Goal: Transaction & Acquisition: Purchase product/service

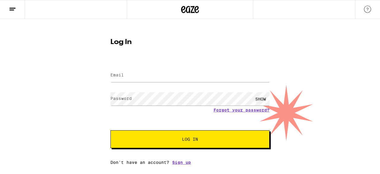
click at [148, 74] on input "Email" at bounding box center [189, 75] width 159 height 13
type input "[EMAIL_ADDRESS][DOMAIN_NAME]"
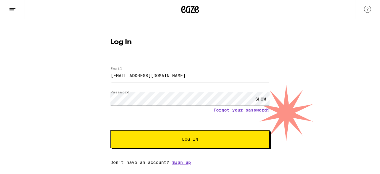
click at [110, 130] on button "Log In" at bounding box center [189, 139] width 159 height 18
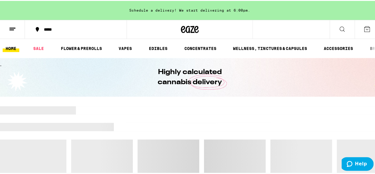
click at [66, 28] on div "*****" at bounding box center [79, 28] width 76 height 4
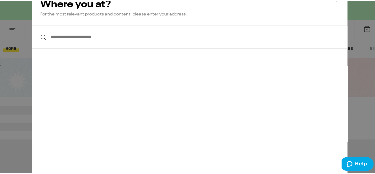
click at [67, 37] on input "**********" at bounding box center [190, 36] width 316 height 23
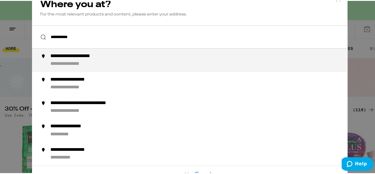
click at [101, 65] on div "**********" at bounding box center [201, 59] width 303 height 14
type input "**********"
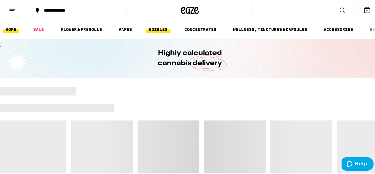
click at [161, 30] on link "EDIBLES" at bounding box center [158, 28] width 25 height 7
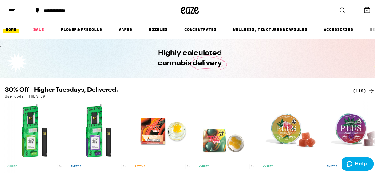
scroll to position [59, 0]
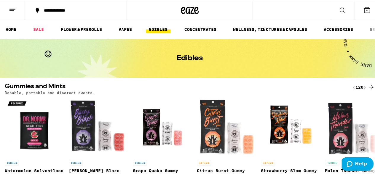
scroll to position [30, 0]
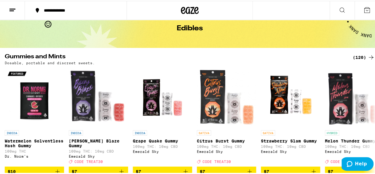
click at [359, 55] on div "(120)" at bounding box center [364, 56] width 22 height 7
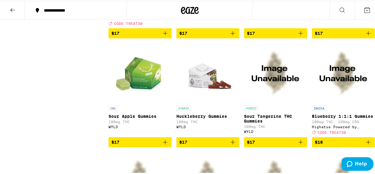
scroll to position [1335, 0]
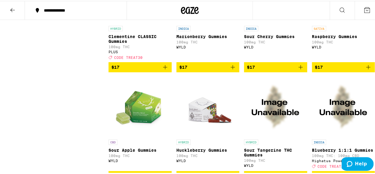
drag, startPoint x: 364, startPoint y: 107, endPoint x: 350, endPoint y: 120, distance: 19.1
click at [365, 70] on icon "Add to bag" at bounding box center [368, 66] width 7 height 7
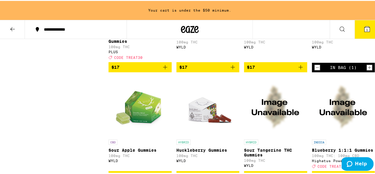
scroll to position [1414, 0]
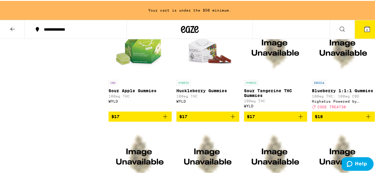
click at [231, 119] on icon "Add to bag" at bounding box center [232, 115] width 7 height 7
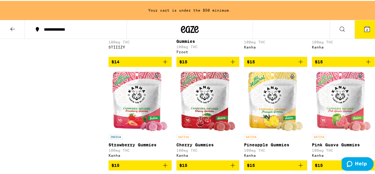
scroll to position [1087, 0]
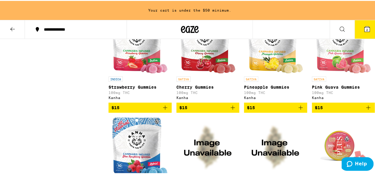
click at [162, 110] on icon "Add to bag" at bounding box center [165, 106] width 7 height 7
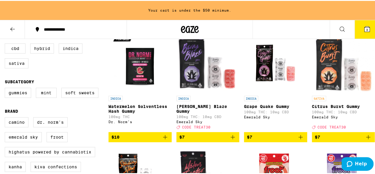
scroll to position [59, 0]
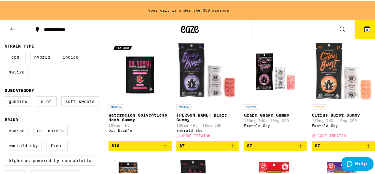
click at [365, 143] on icon "Add to bag" at bounding box center [368, 144] width 7 height 7
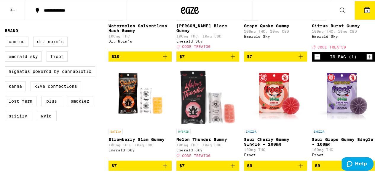
scroll to position [159, 0]
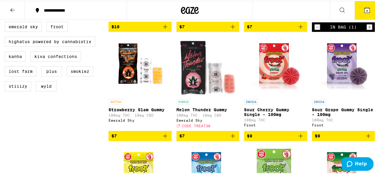
click at [232, 138] on icon "Add to bag" at bounding box center [232, 134] width 7 height 7
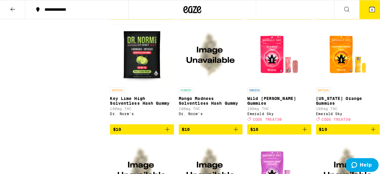
scroll to position [396, 0]
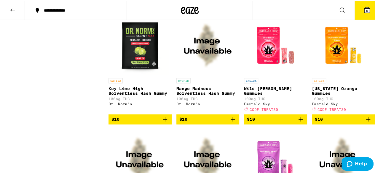
click at [365, 122] on icon "Add to bag" at bounding box center [368, 118] width 7 height 7
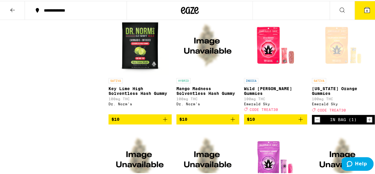
click at [365, 10] on icon at bounding box center [367, 9] width 5 height 5
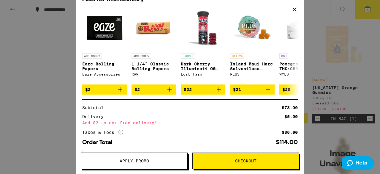
scroll to position [126, 0]
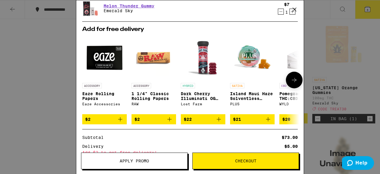
click at [290, 81] on icon at bounding box center [293, 79] width 7 height 7
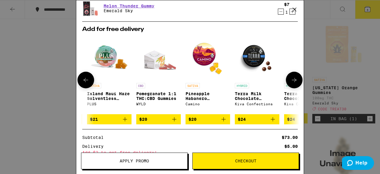
scroll to position [0, 146]
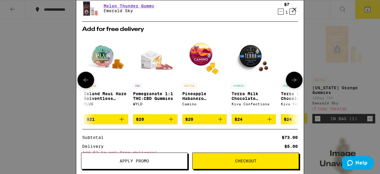
click at [290, 82] on icon at bounding box center [293, 79] width 7 height 7
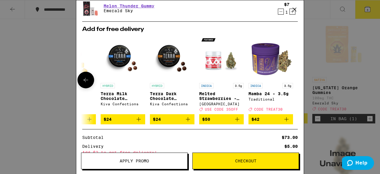
scroll to position [0, 281]
click at [85, 82] on icon at bounding box center [85, 79] width 7 height 7
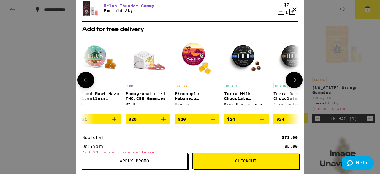
scroll to position [0, 135]
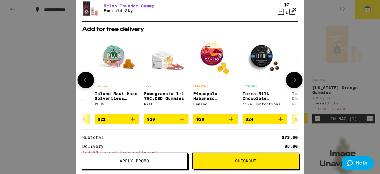
click at [85, 82] on icon at bounding box center [85, 79] width 7 height 7
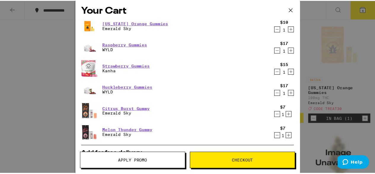
scroll to position [0, 0]
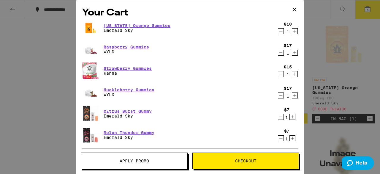
click at [292, 8] on icon at bounding box center [294, 9] width 9 height 9
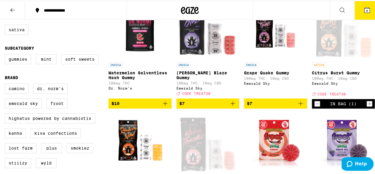
scroll to position [70, 0]
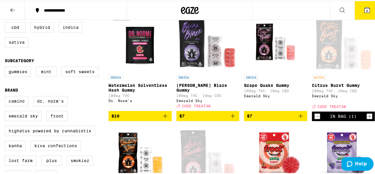
click at [232, 113] on icon "Add to bag" at bounding box center [232, 114] width 7 height 7
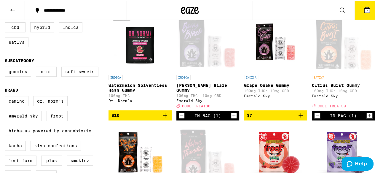
click at [366, 8] on span "7" at bounding box center [367, 10] width 2 height 4
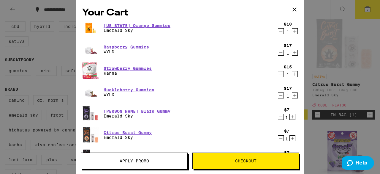
click at [143, 161] on span "Apply Promo" at bounding box center [134, 160] width 29 height 4
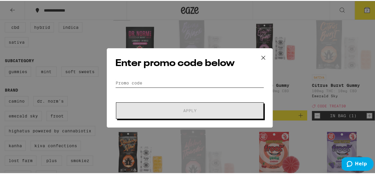
click at [161, 82] on input "Promo Code" at bounding box center [189, 81] width 149 height 9
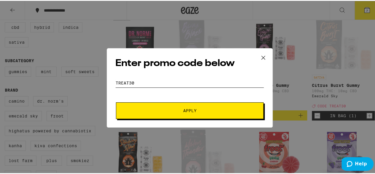
type input "TREAT30"
click at [185, 103] on button "Apply" at bounding box center [190, 109] width 148 height 17
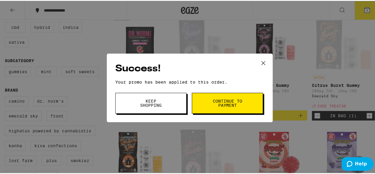
click at [227, 106] on span "Continue to payment" at bounding box center [227, 102] width 30 height 8
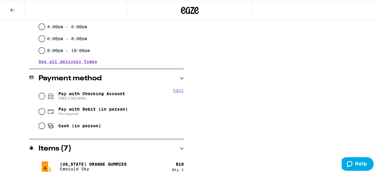
scroll to position [208, 0]
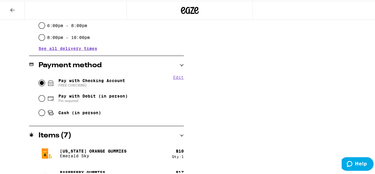
click at [40, 83] on input "Pay with Checking Account FREE CHECKING" at bounding box center [42, 82] width 6 height 6
radio input "true"
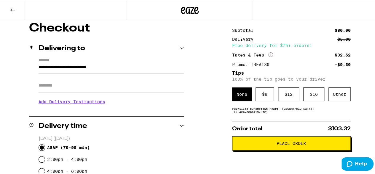
scroll to position [50, 0]
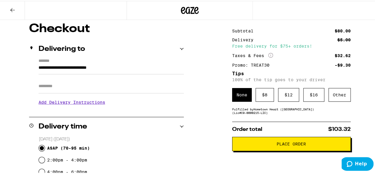
click at [260, 94] on div "$ 8" at bounding box center [265, 94] width 18 height 14
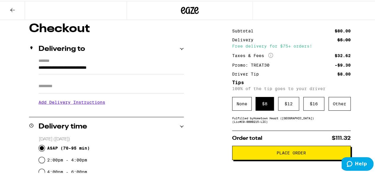
click at [296, 152] on span "Place Order" at bounding box center [291, 152] width 29 height 4
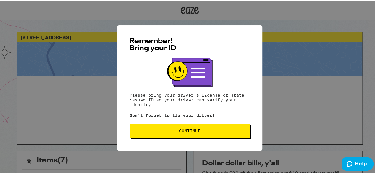
click at [189, 132] on span "Continue" at bounding box center [189, 130] width 21 height 4
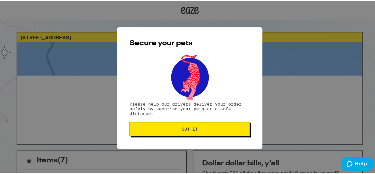
click at [189, 132] on button "Got it" at bounding box center [190, 128] width 120 height 14
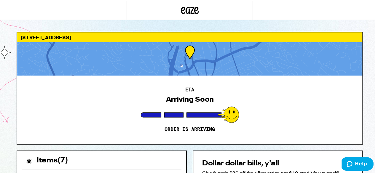
click at [171, 66] on div at bounding box center [189, 57] width 345 height 33
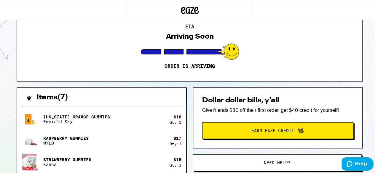
scroll to position [119, 0]
